Goal: Transaction & Acquisition: Obtain resource

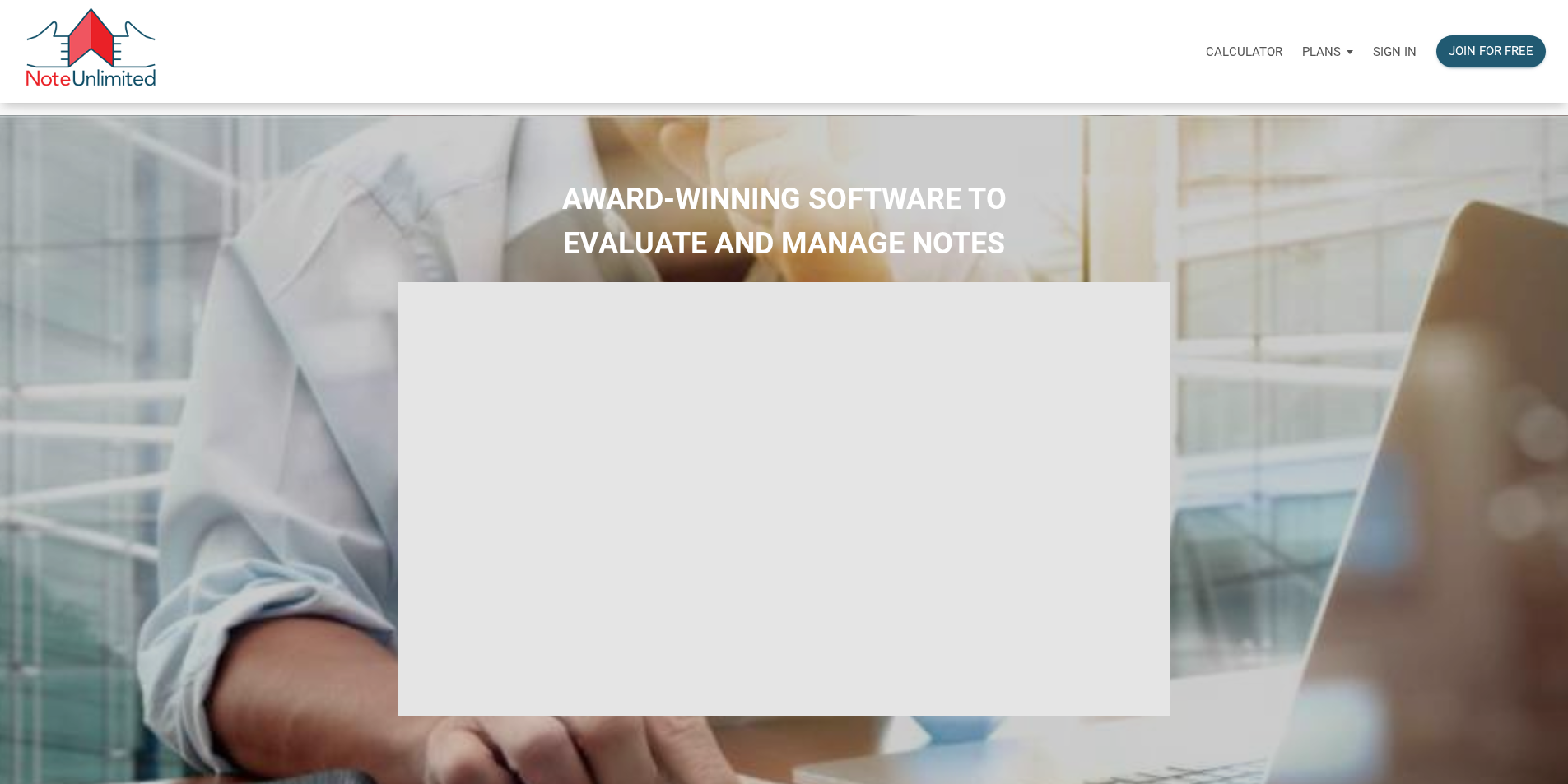
click at [1373, 57] on p "Sign in" at bounding box center [1394, 52] width 44 height 15
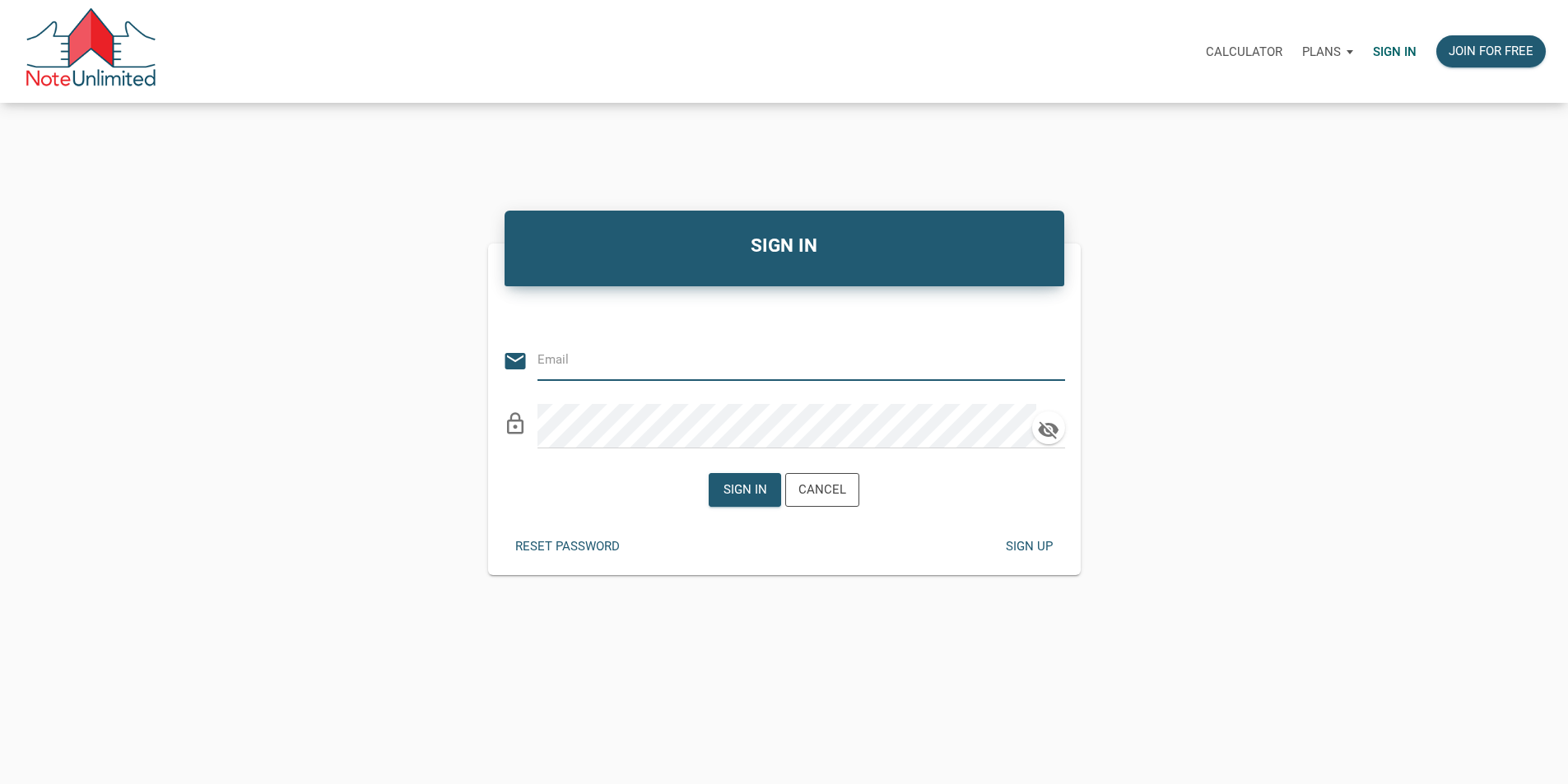
click at [620, 372] on input "email" at bounding box center [789, 360] width 503 height 37
type input "slh852@gmail.com"
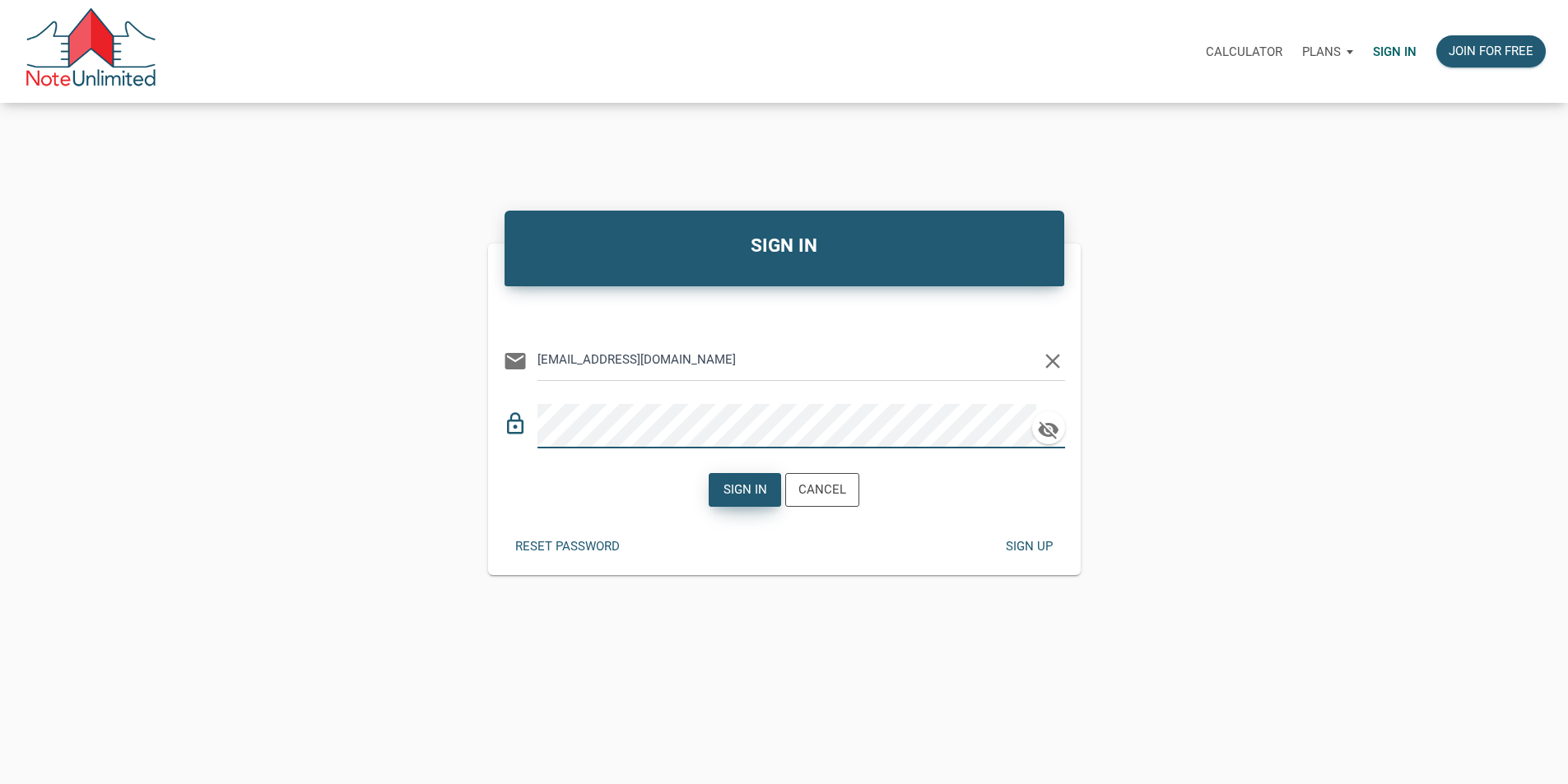
click at [731, 499] on div "Sign in" at bounding box center [745, 490] width 44 height 19
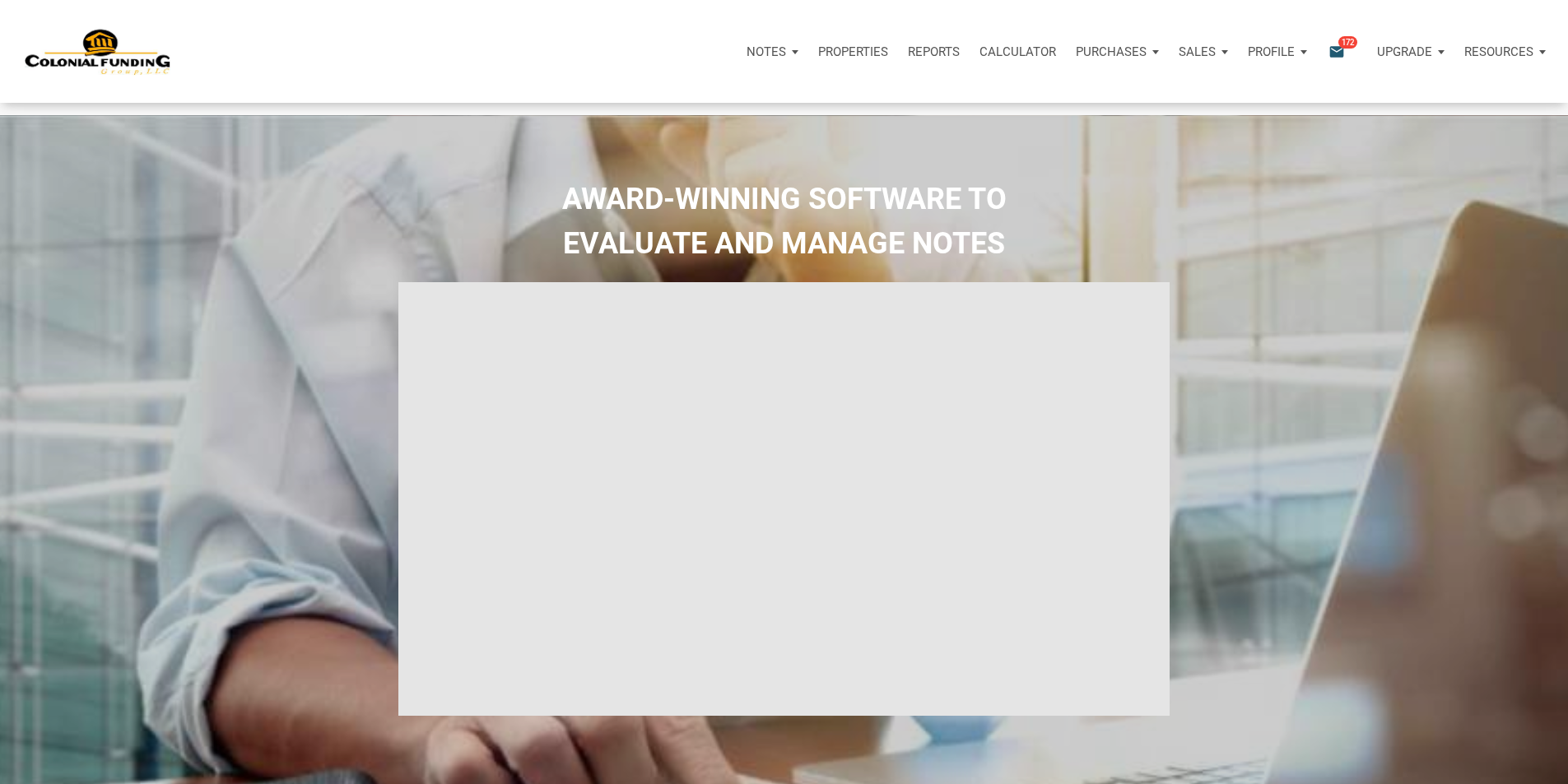
type input "Introduction to new features"
select select
click at [1290, 459] on div "AWARD-WINNING SOFTWARE TO EVALUATE AND MANAGE NOTES" at bounding box center [784, 487] width 1560 height 621
click at [1065, 51] on p "Purchases" at bounding box center [1101, 52] width 71 height 15
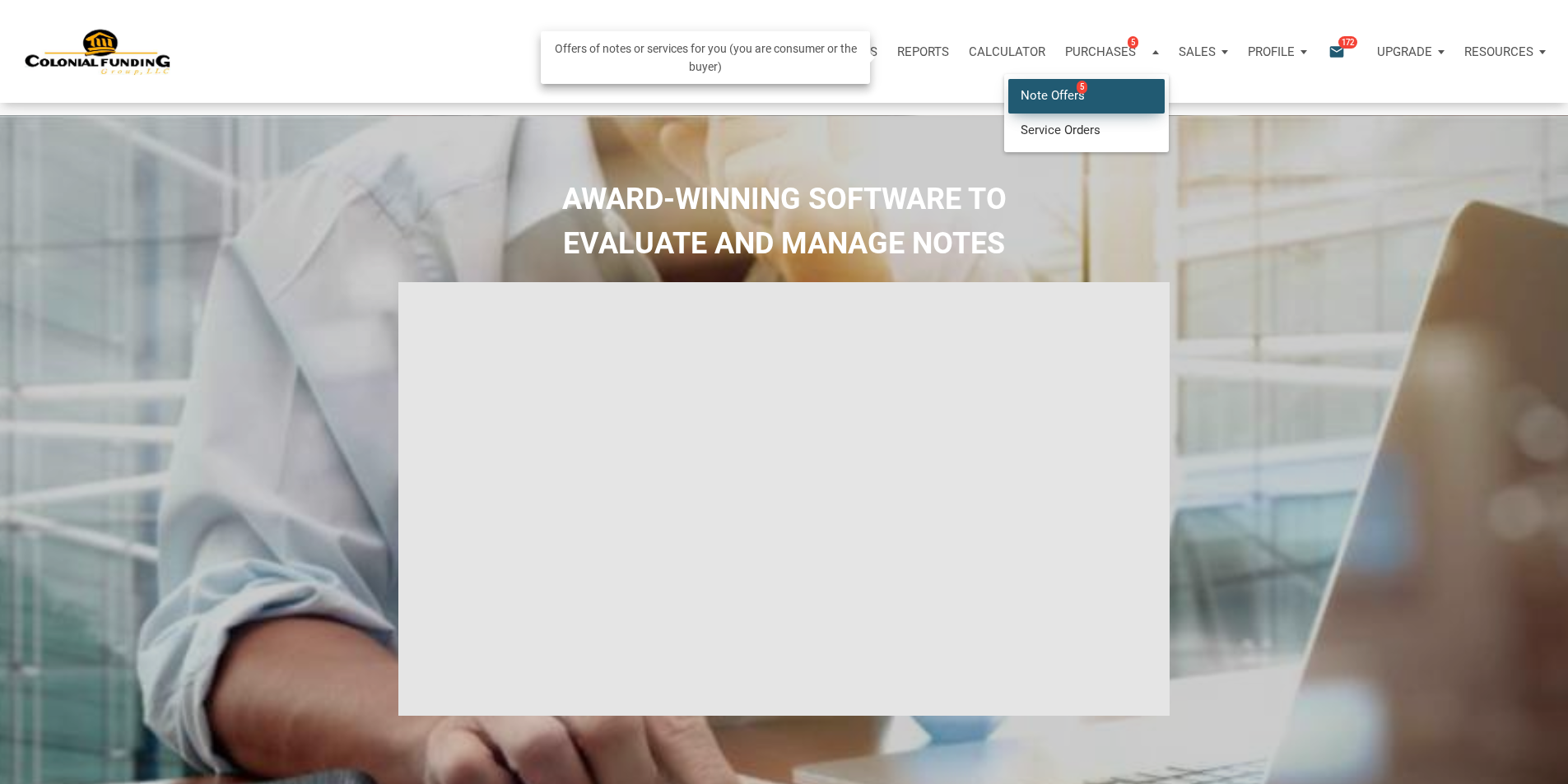
click at [1009, 108] on link "Note Offers 5" at bounding box center [1087, 96] width 156 height 34
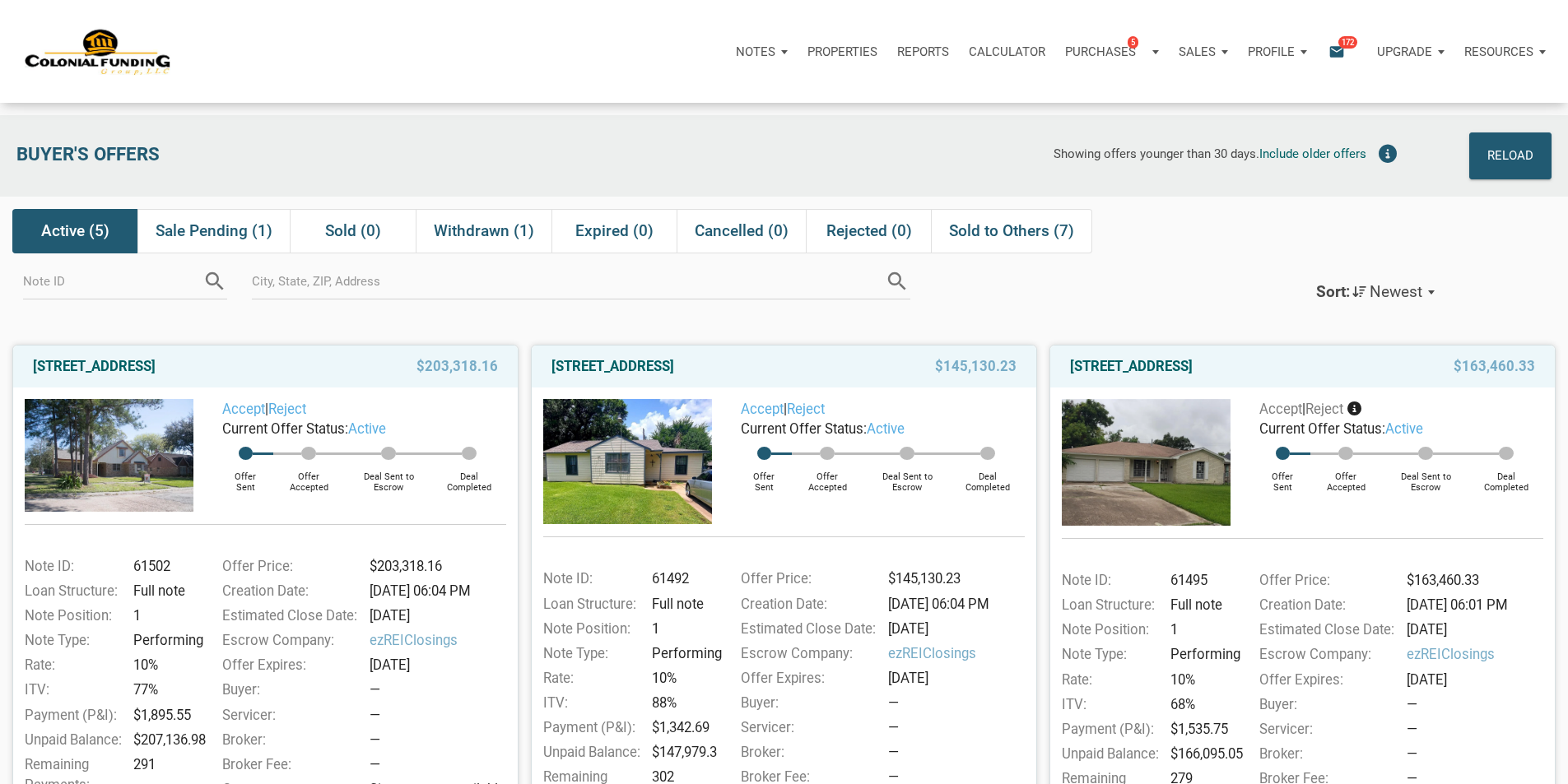
click at [1339, 43] on span "172" at bounding box center [1347, 41] width 19 height 13
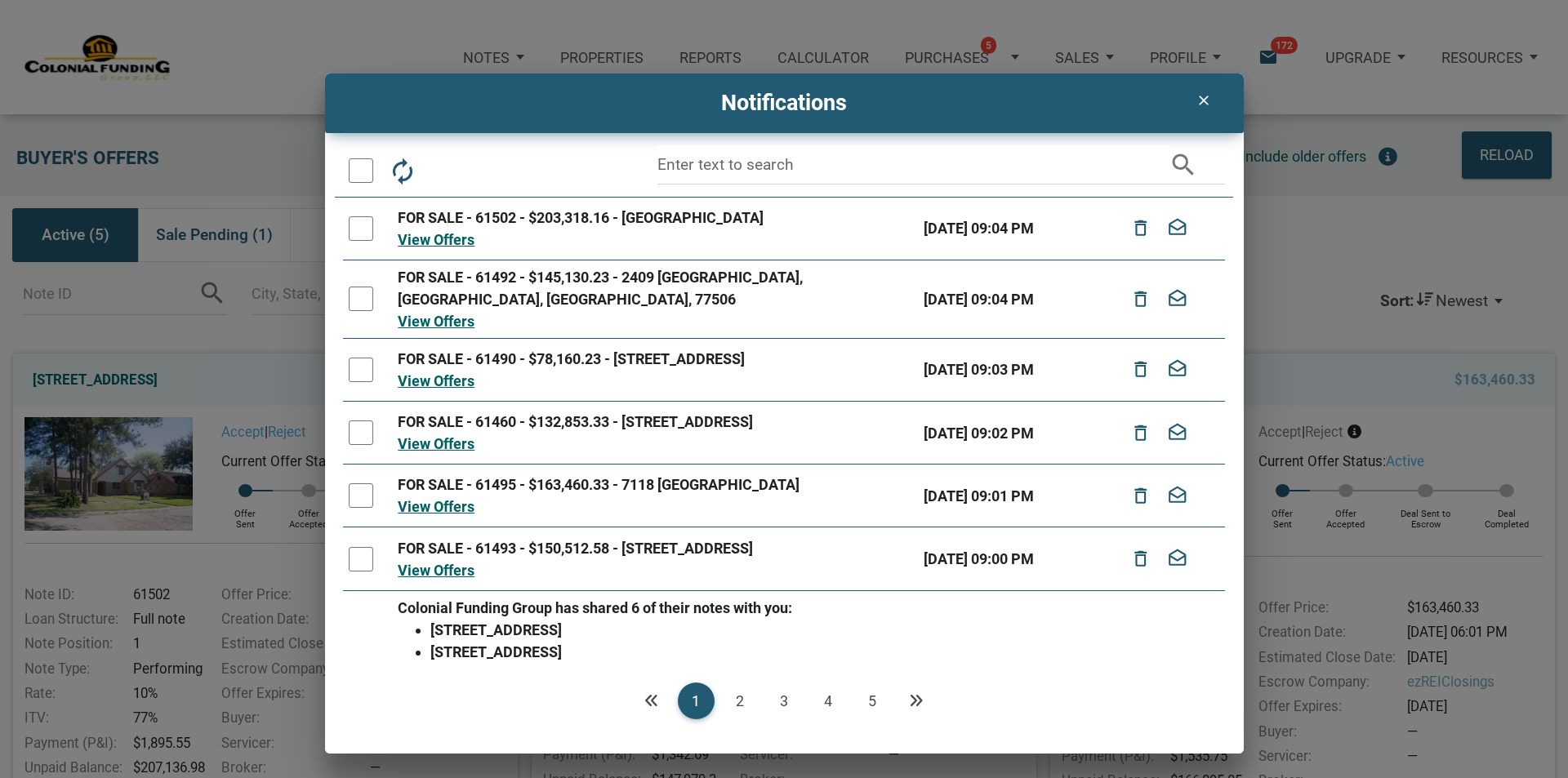
click at [739, 698] on link "2" at bounding box center [740, 701] width 37 height 37
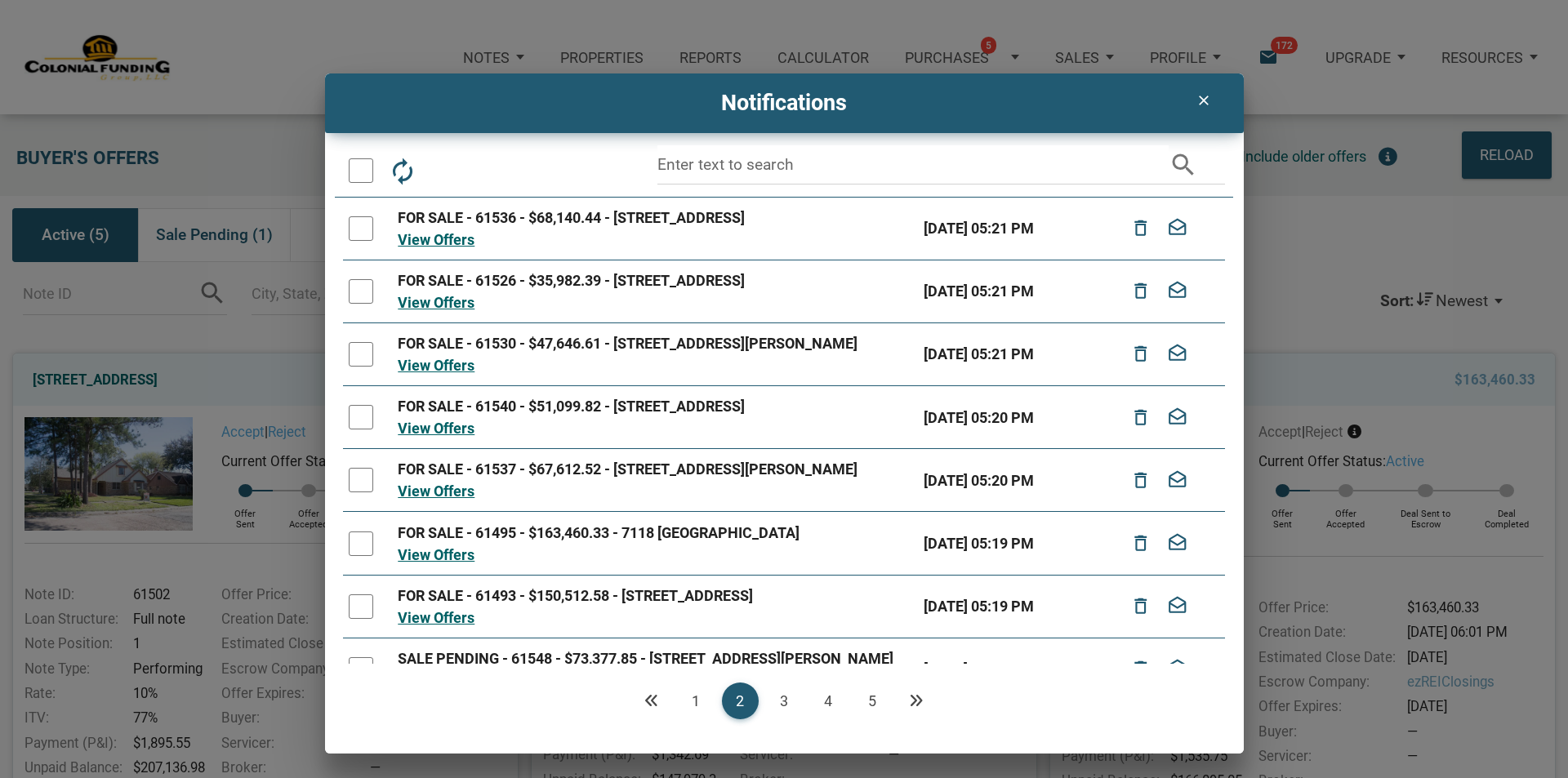
click at [785, 699] on link "3" at bounding box center [784, 701] width 37 height 37
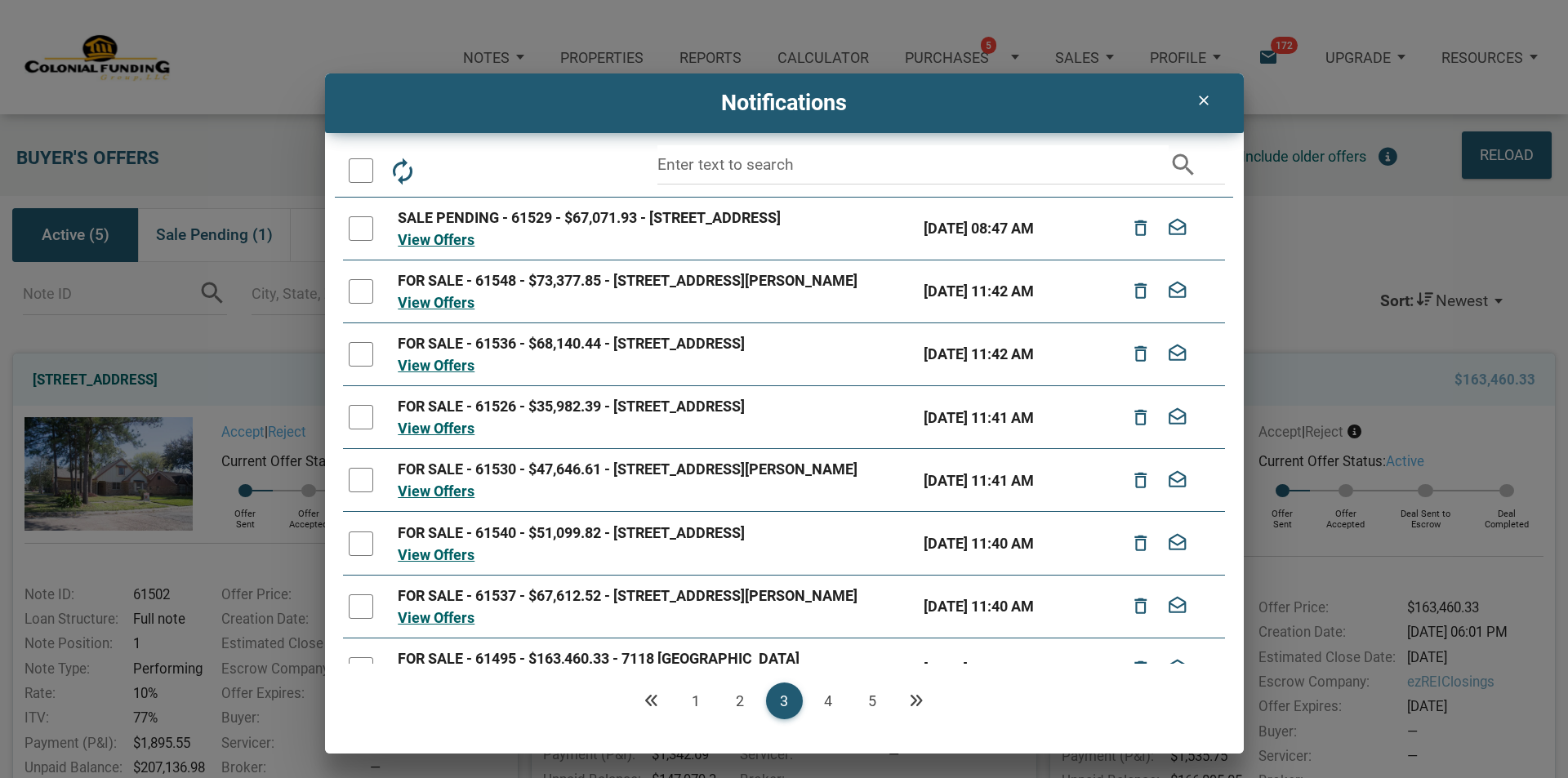
click at [828, 697] on link "4" at bounding box center [829, 701] width 37 height 37
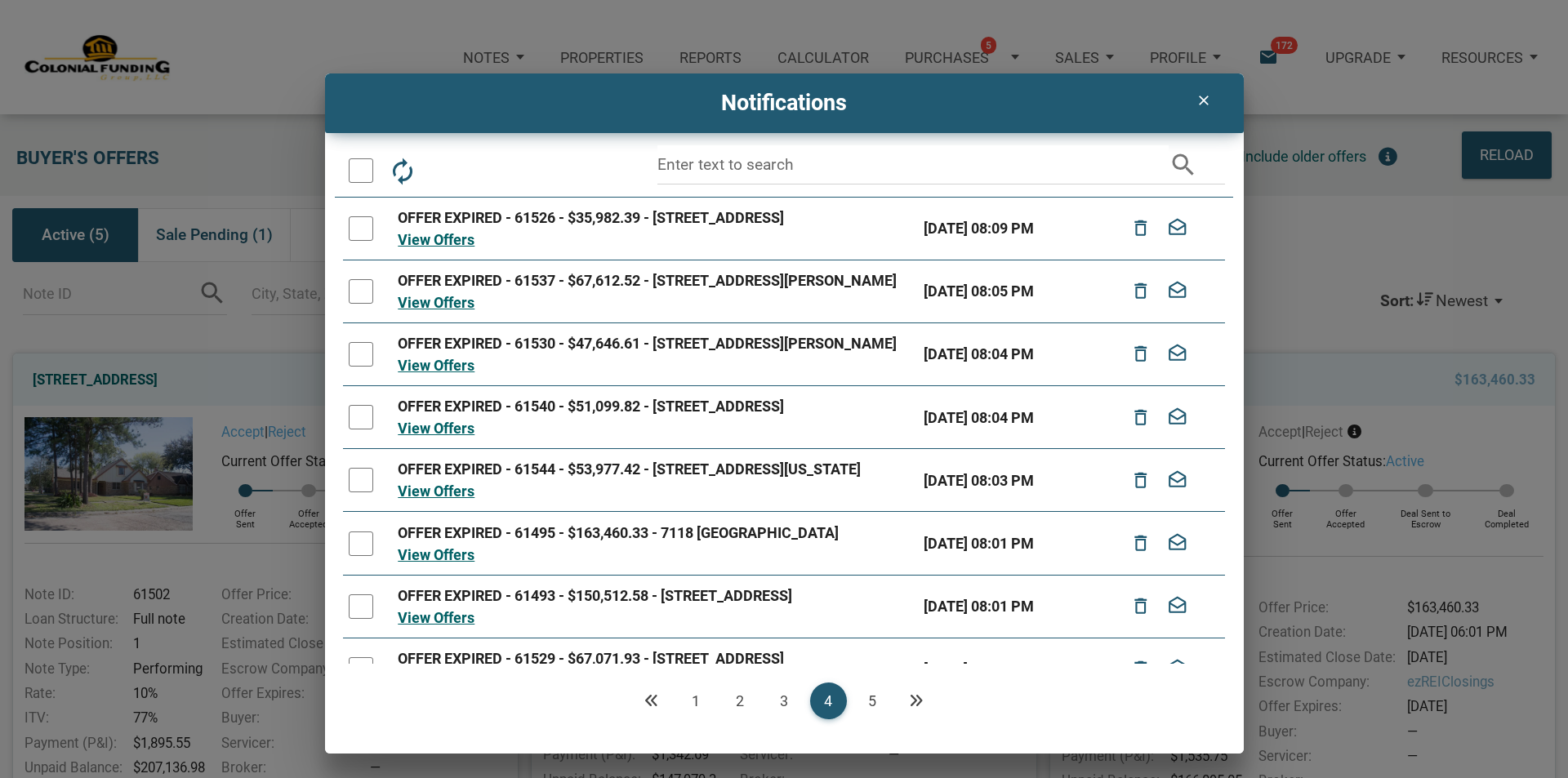
click at [871, 698] on link "5" at bounding box center [873, 701] width 37 height 37
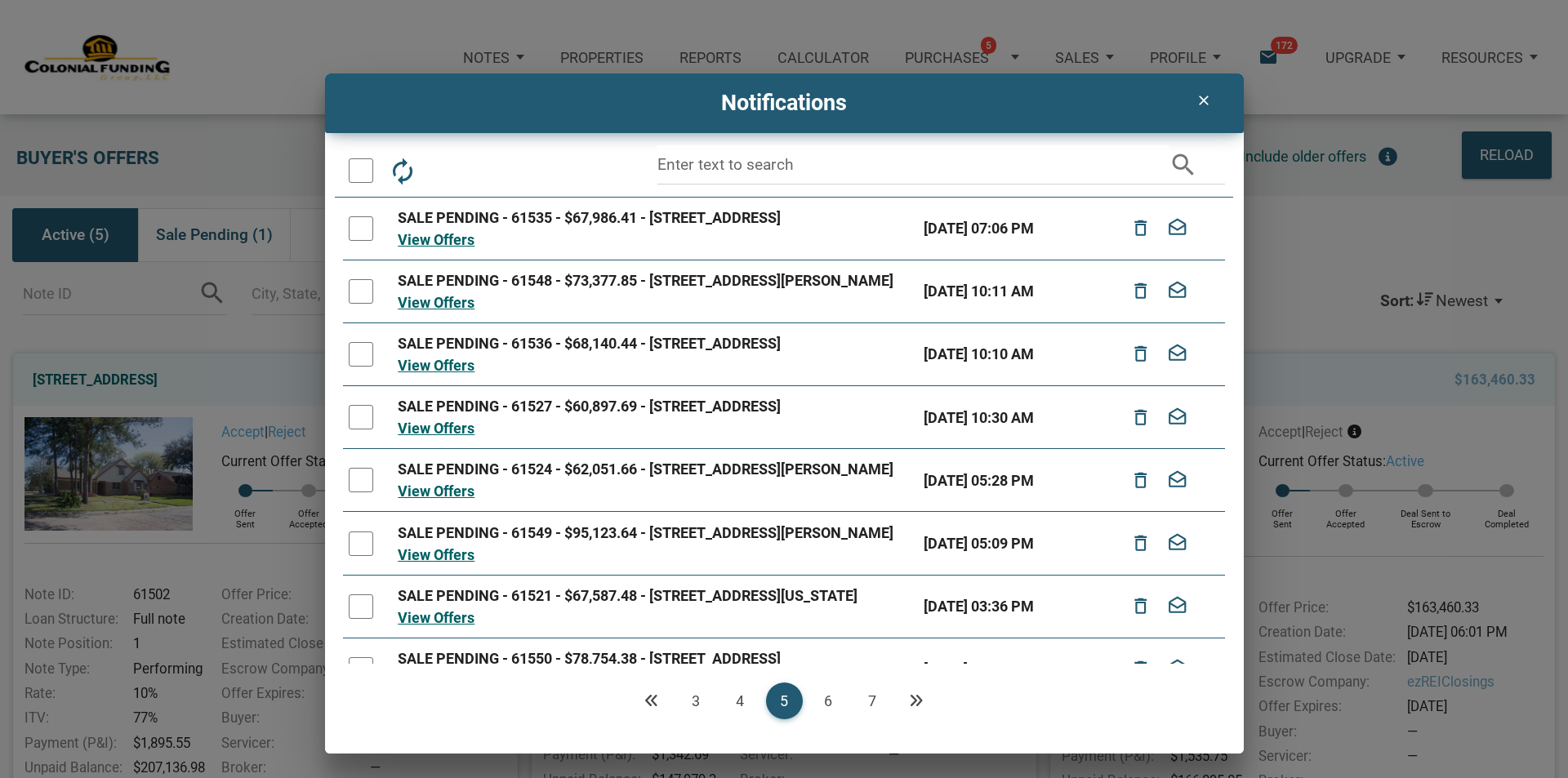
click at [823, 703] on link "6" at bounding box center [829, 701] width 37 height 37
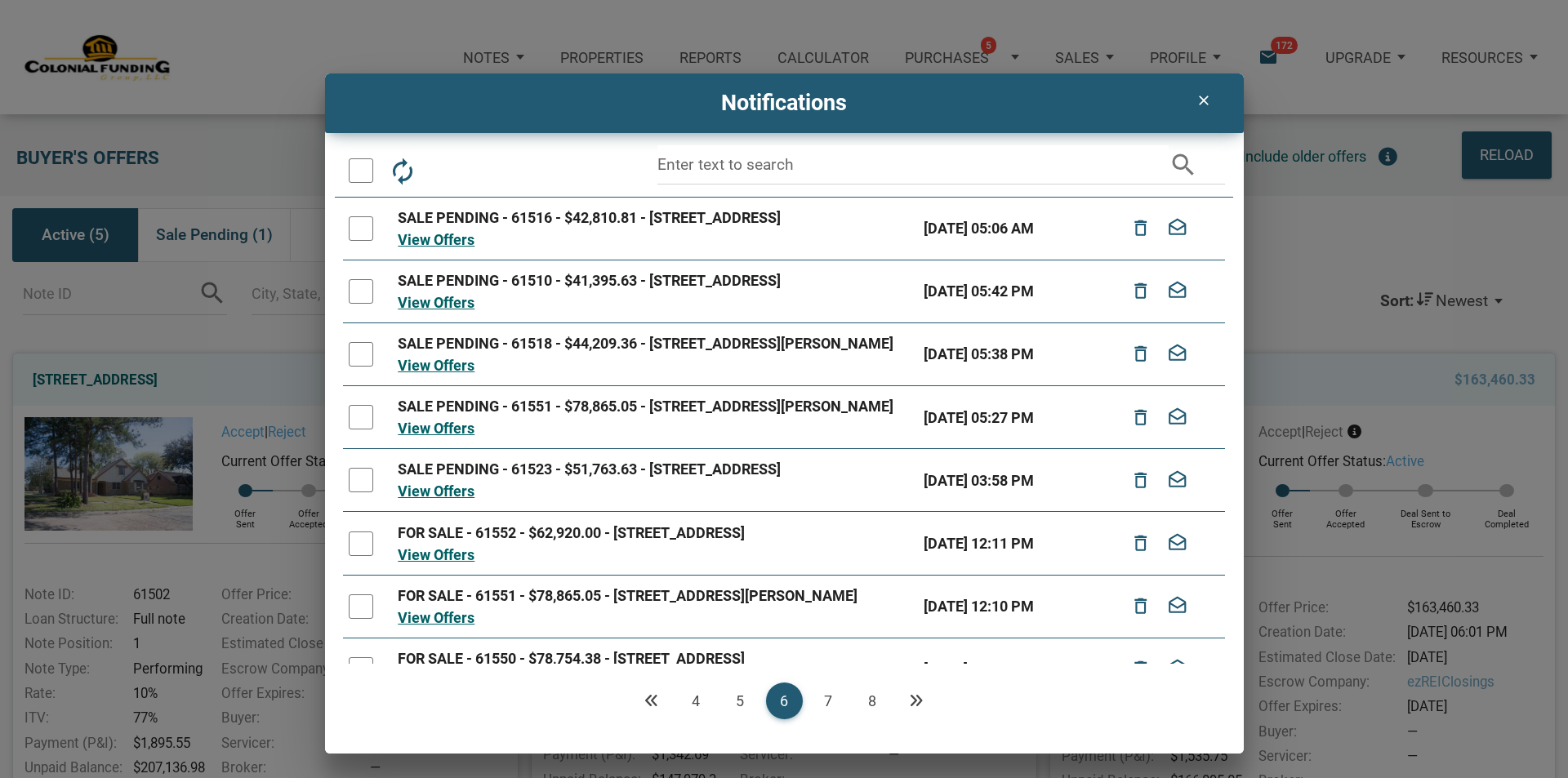
click at [829, 698] on link "7" at bounding box center [829, 701] width 37 height 37
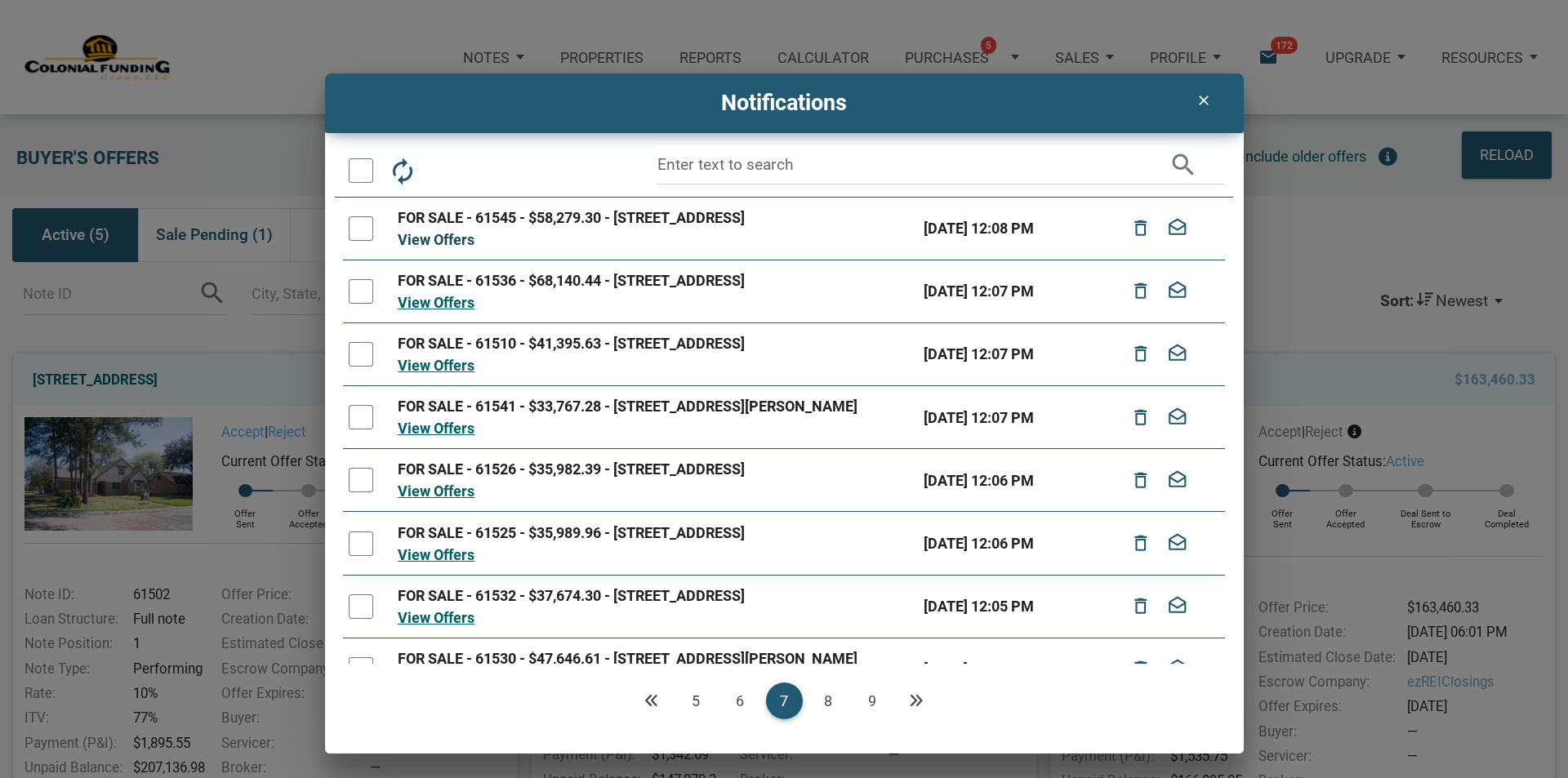
click at [449, 235] on link "View Offers" at bounding box center [436, 240] width 76 height 17
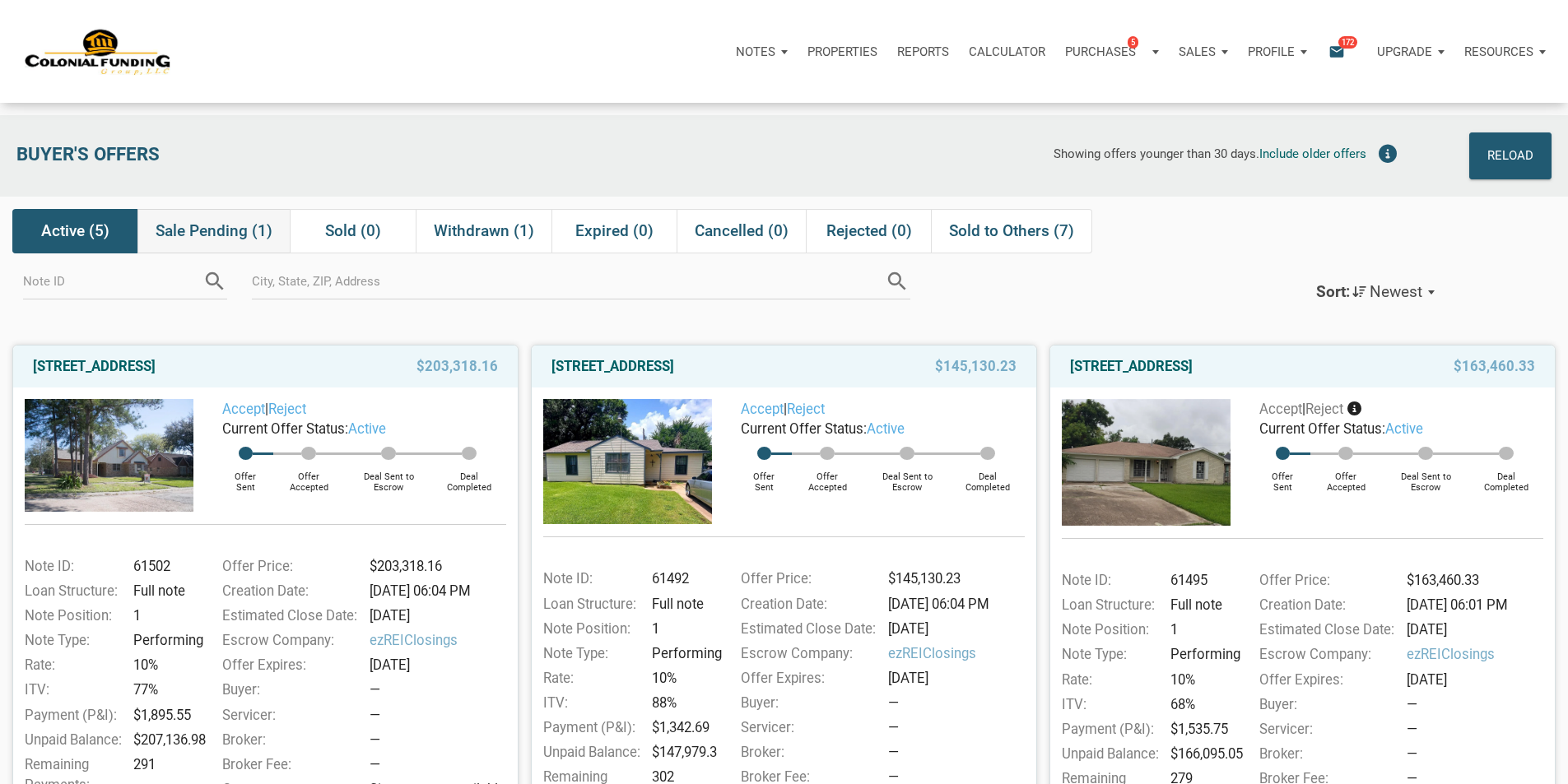
click at [205, 232] on span "Sale Pending (1)" at bounding box center [214, 231] width 117 height 20
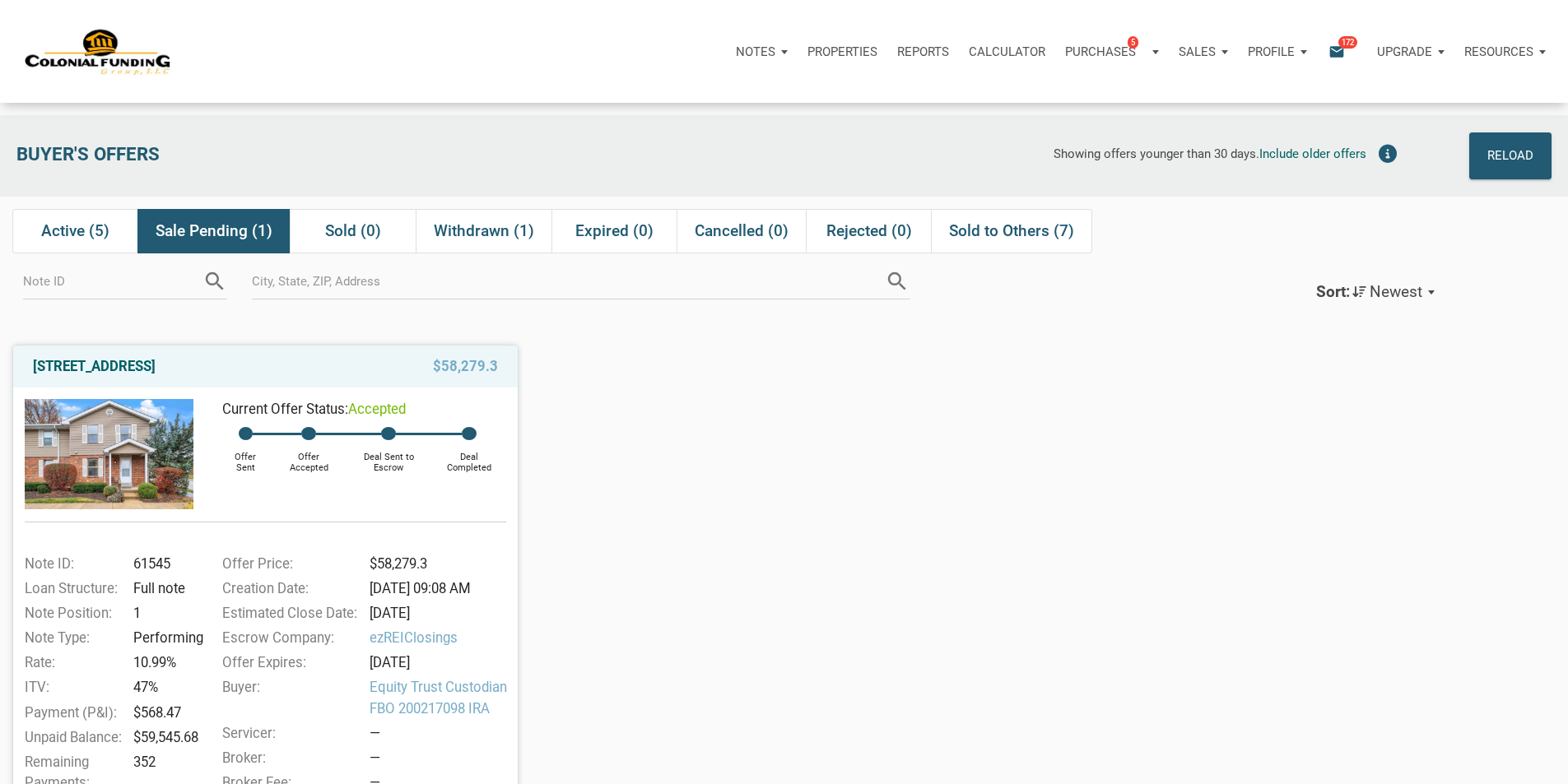
click at [111, 479] on img at bounding box center [108, 453] width 169 height 109
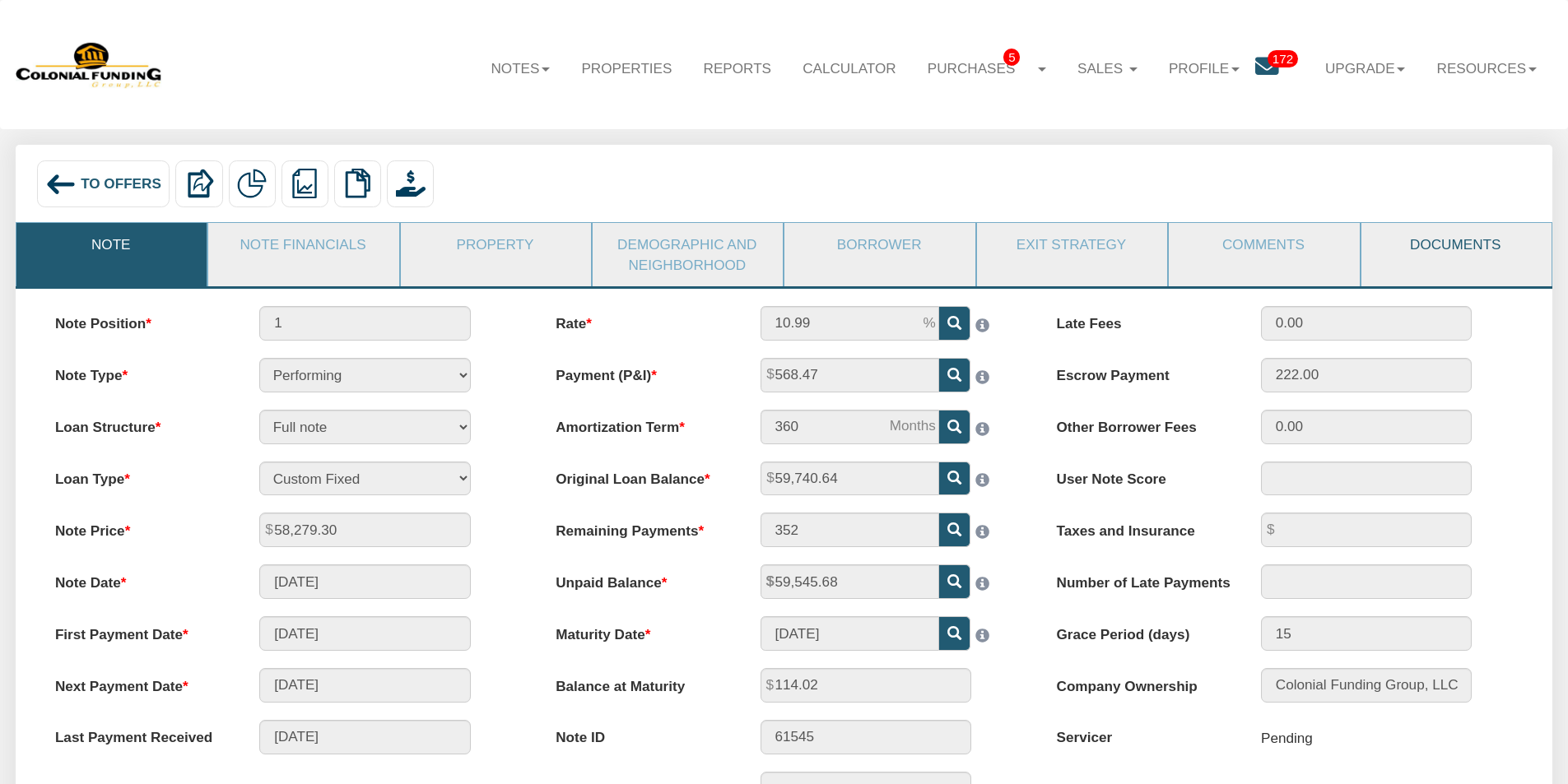
click at [1445, 241] on link "Documents" at bounding box center [1456, 245] width 188 height 43
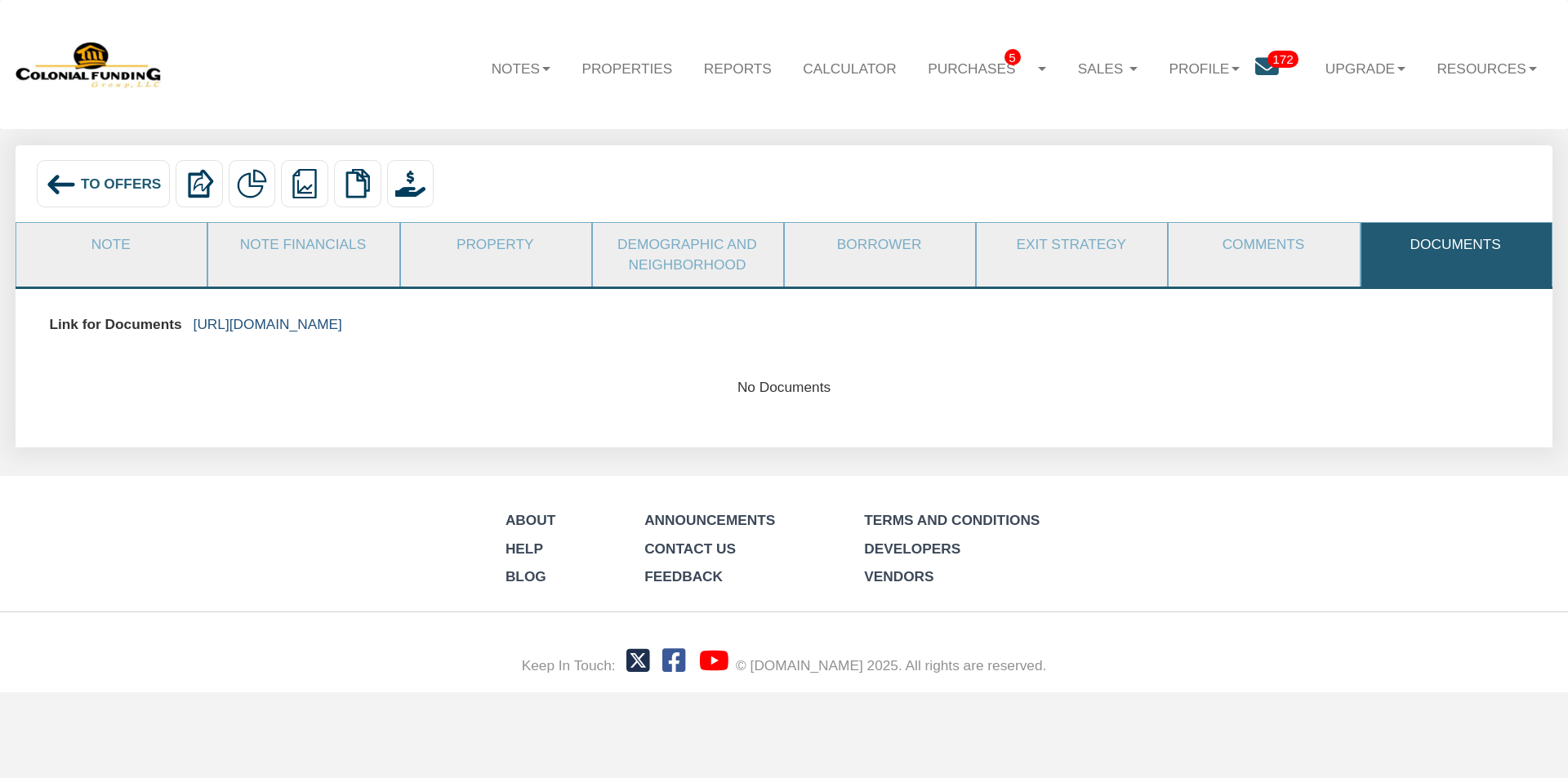
click at [343, 319] on link "https://colonialfundinggroup.sharepoint.com/:f:/s/operationsteam/Ekb2m03TfjpLoW…" at bounding box center [268, 324] width 149 height 16
click at [343, 323] on link "https://colonialfundinggroup.sharepoint.com/:f:/s/operationsteam/Ekb2m03TfjpLoW…" at bounding box center [268, 324] width 149 height 16
click at [870, 243] on link "Borrower" at bounding box center [879, 244] width 189 height 44
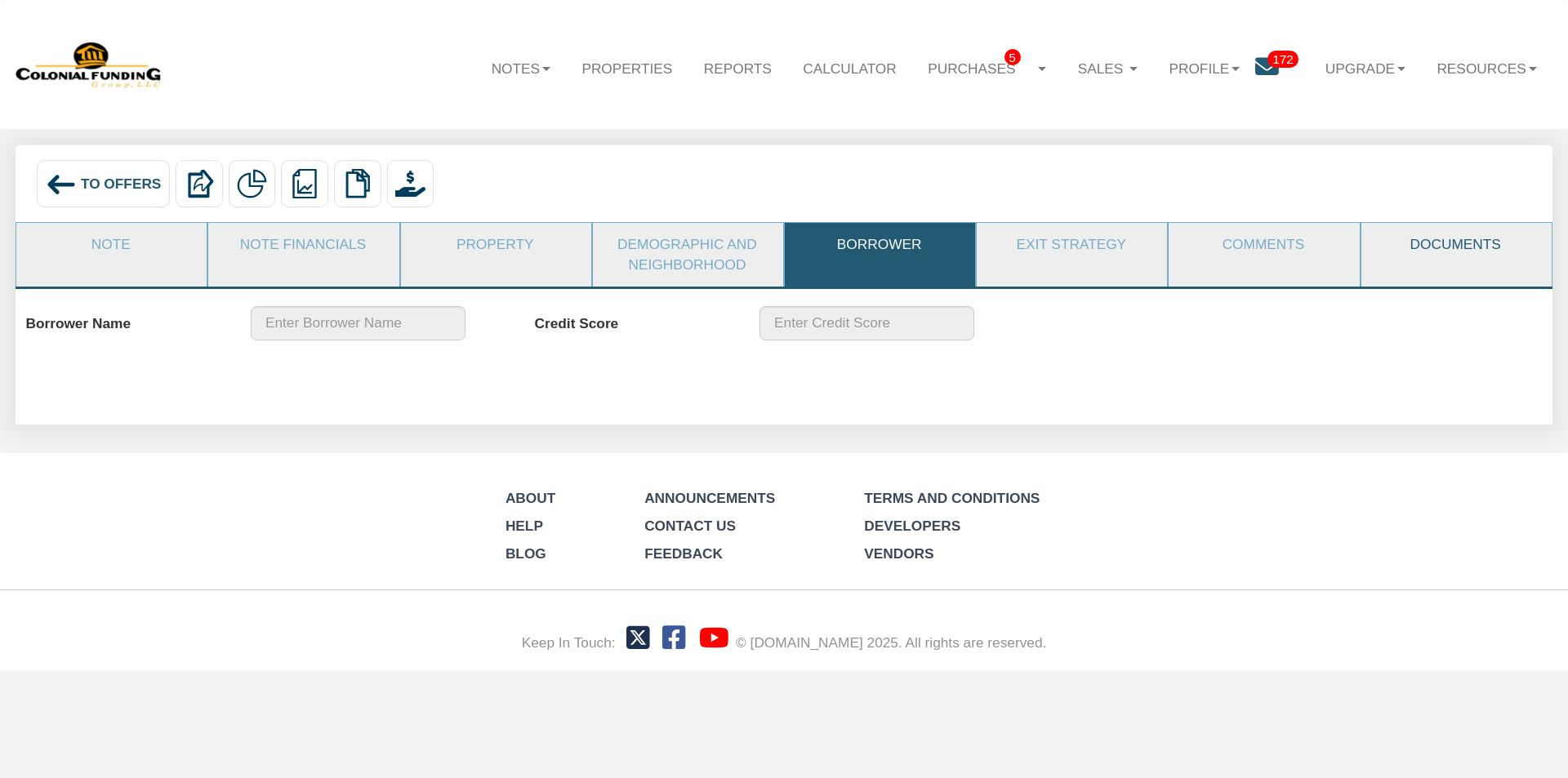
click at [1438, 236] on link "Documents" at bounding box center [1456, 244] width 189 height 44
